Goal: Navigation & Orientation: Find specific page/section

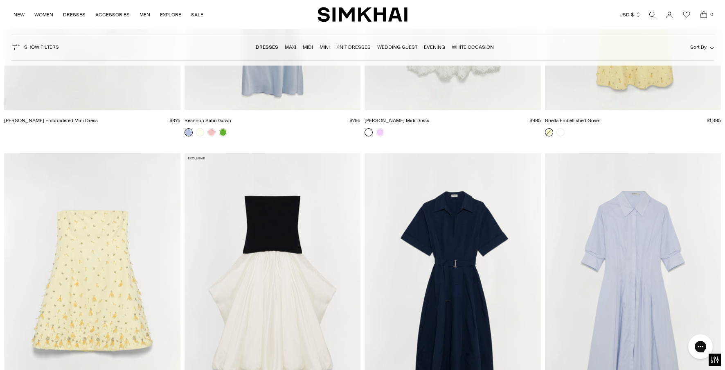
scroll to position [5242, 0]
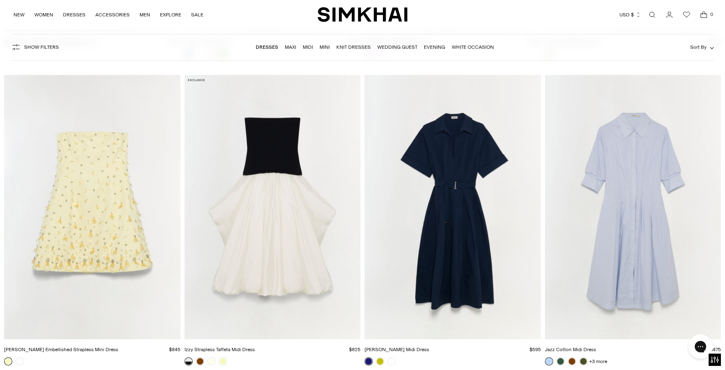
click at [0, 0] on img "Yasmin Embellished Strapless Mini Dress" at bounding box center [0, 0] width 0 height 0
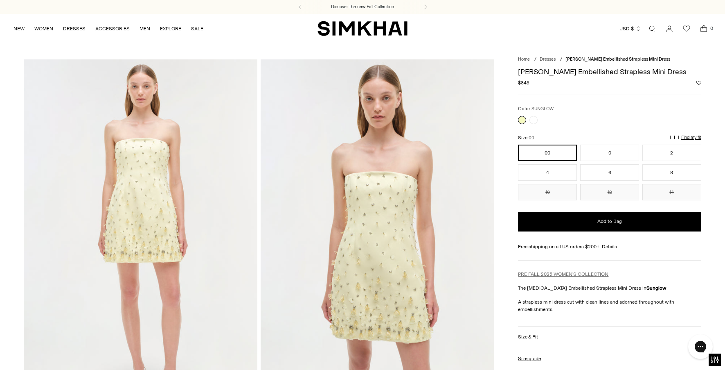
click at [535, 272] on link "PRE FALL 2025 WOMEN'S COLLECTION" at bounding box center [563, 274] width 90 height 6
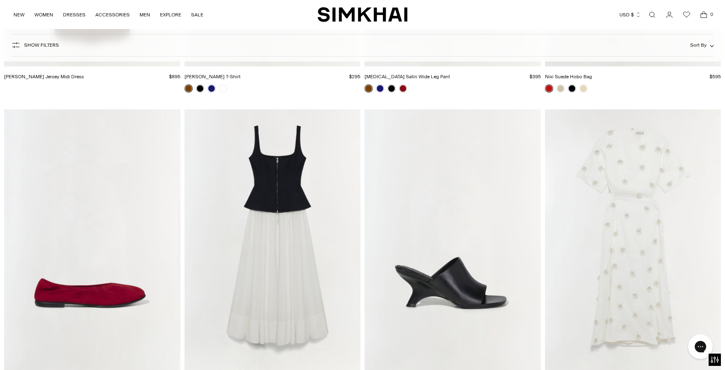
scroll to position [2146, 0]
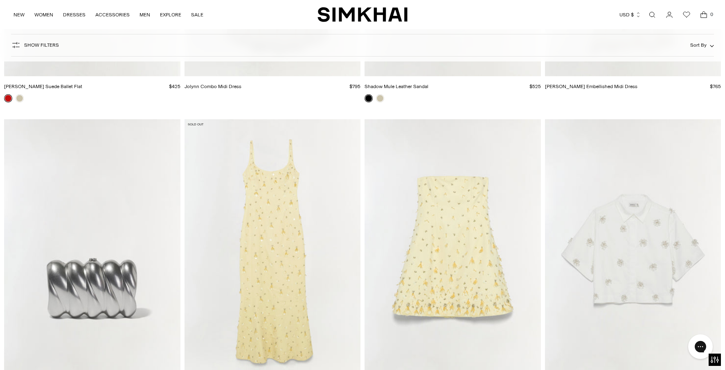
click at [0, 0] on img "Yasmin Embellished Strapless Mini Dress" at bounding box center [0, 0] width 0 height 0
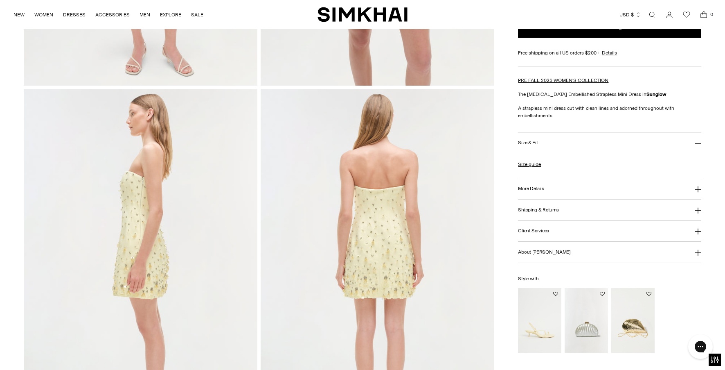
scroll to position [328, 0]
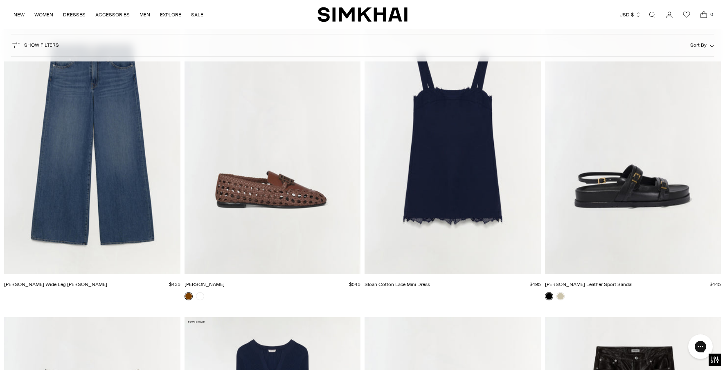
scroll to position [6811, 0]
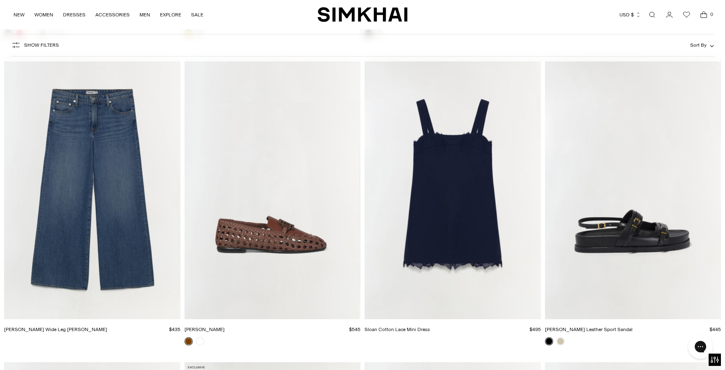
click at [0, 0] on img "Sloan Cotton Lace Mini Dress" at bounding box center [0, 0] width 0 height 0
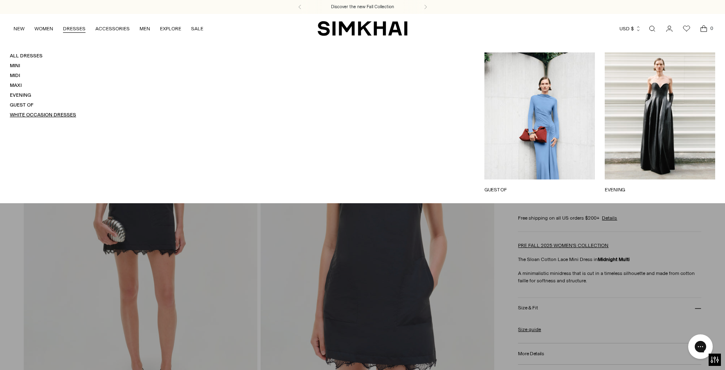
click at [34, 113] on link "White Occasion Dresses" at bounding box center [43, 115] width 66 height 6
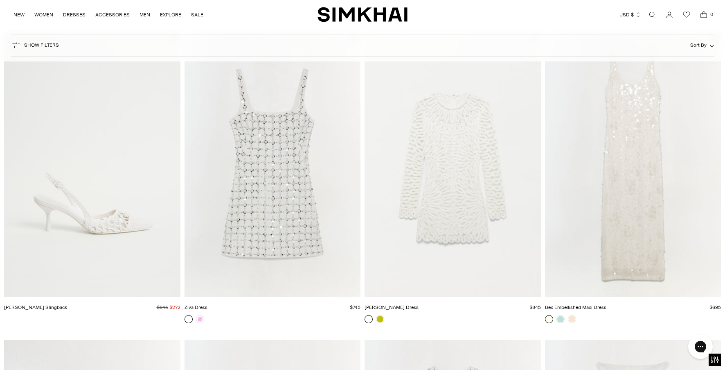
scroll to position [1841, 0]
